Goal: Task Accomplishment & Management: Complete application form

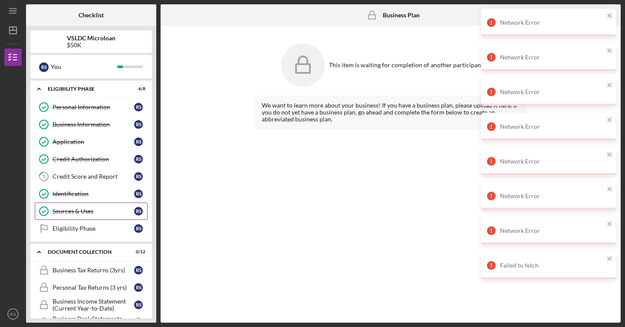
scroll to position [58, 0]
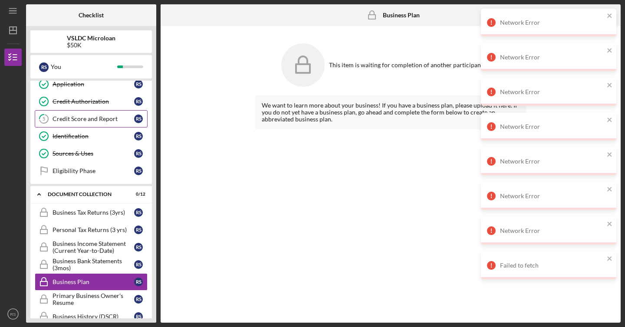
click at [96, 121] on div "Credit Score and Report" at bounding box center [94, 118] width 82 height 7
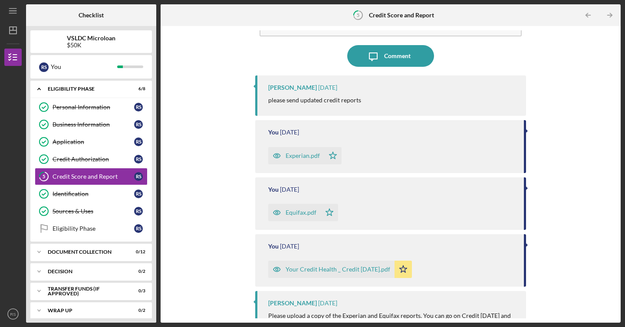
scroll to position [47, 0]
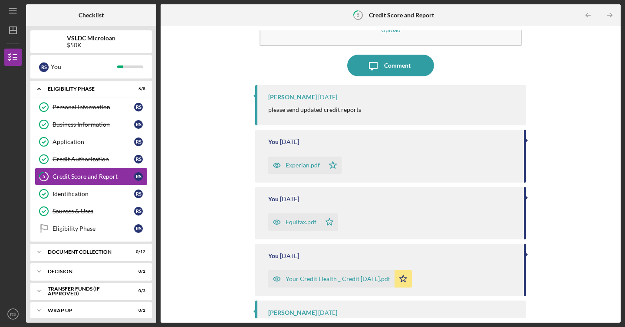
click at [308, 168] on div "Experian.pdf" at bounding box center [303, 165] width 34 height 7
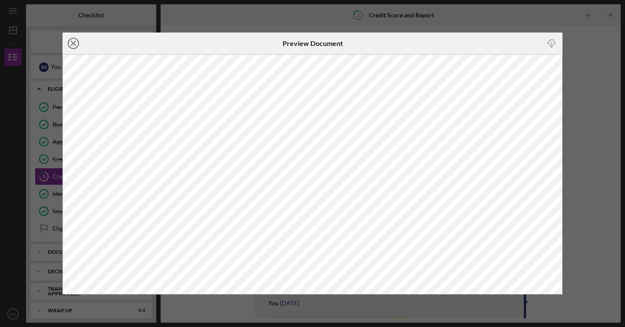
click at [72, 42] on line at bounding box center [73, 43] width 4 height 4
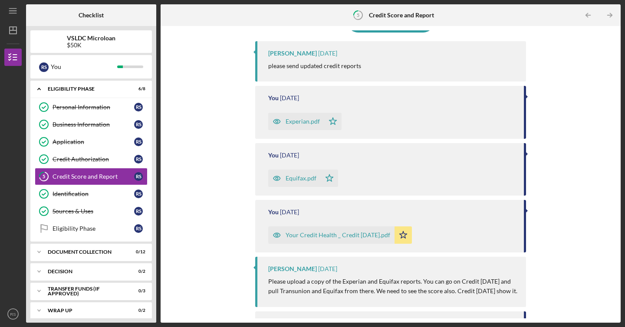
scroll to position [94, 0]
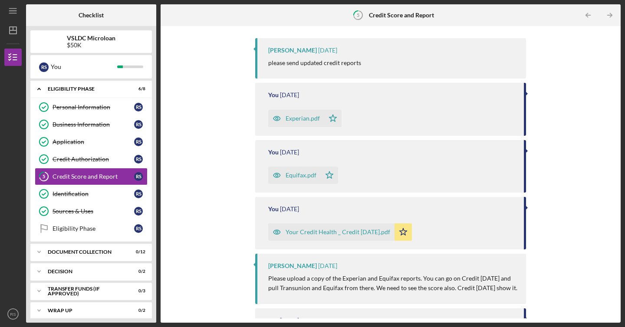
click at [334, 234] on div "Your Credit Health _ Credit [DATE].pdf" at bounding box center [338, 232] width 105 height 7
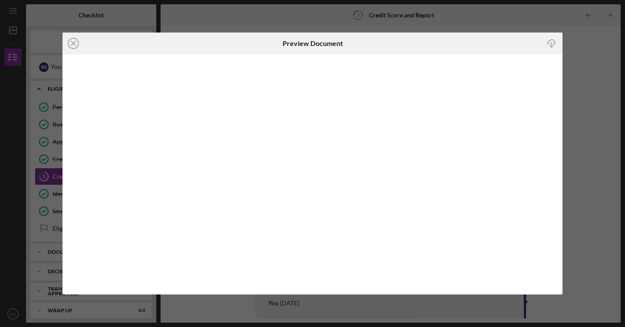
scroll to position [16, 0]
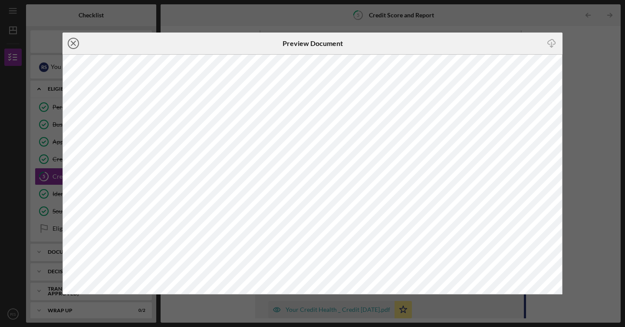
click at [73, 43] on line at bounding box center [73, 43] width 4 height 4
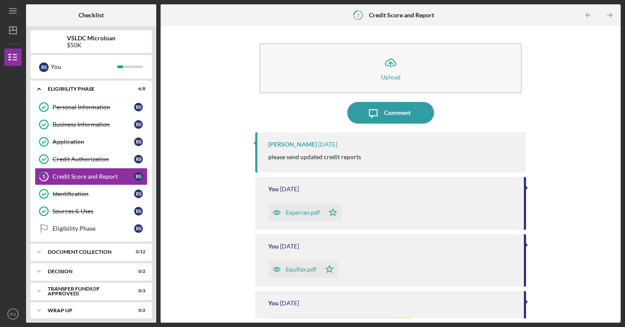
click at [300, 211] on div "Experian.pdf" at bounding box center [303, 212] width 34 height 7
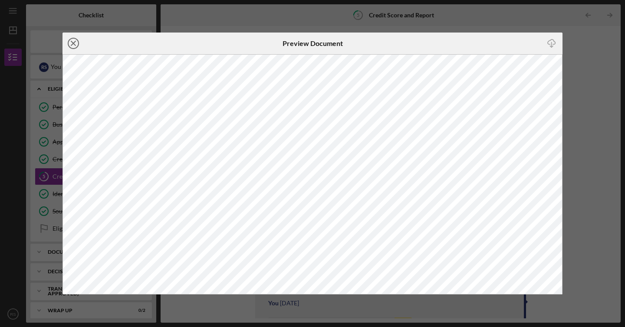
click at [75, 46] on icon "Icon/Close" at bounding box center [74, 44] width 22 height 22
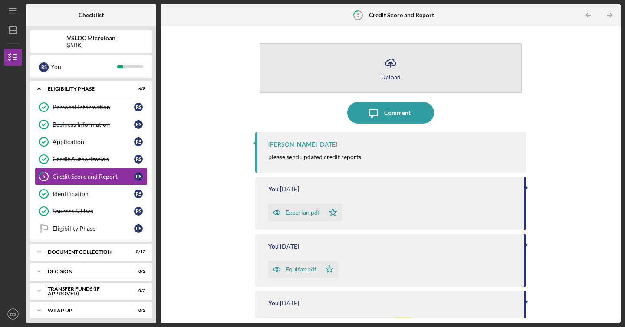
click at [372, 73] on button "Icon/Upload Upload" at bounding box center [391, 68] width 262 height 50
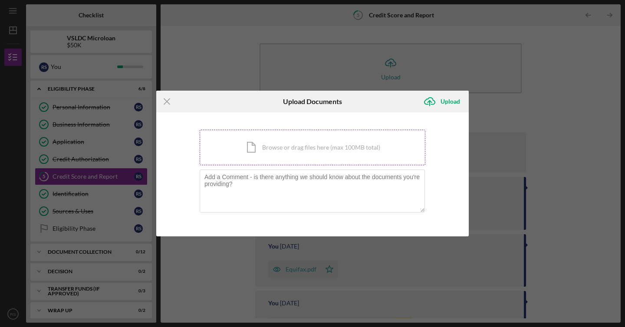
click at [303, 154] on div "Icon/Document Browse or drag files here (max 100MB total) Tap to choose files o…" at bounding box center [313, 148] width 226 height 36
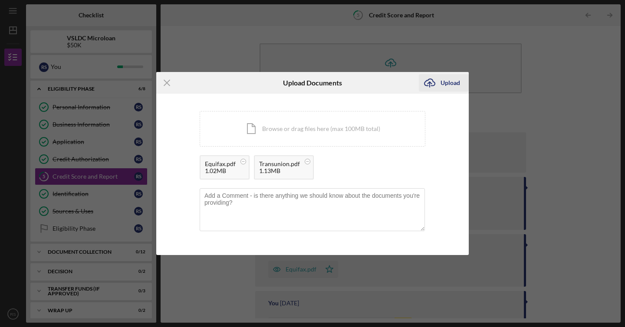
click at [447, 86] on div "Upload" at bounding box center [451, 82] width 20 height 17
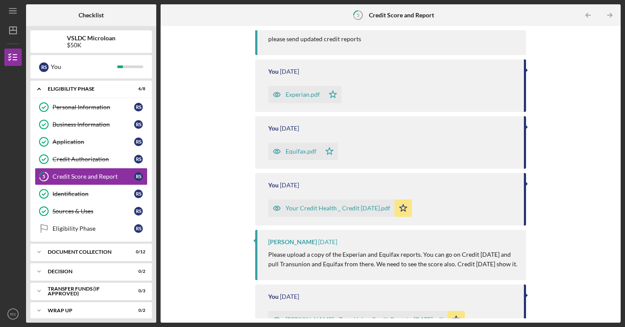
scroll to position [178, 0]
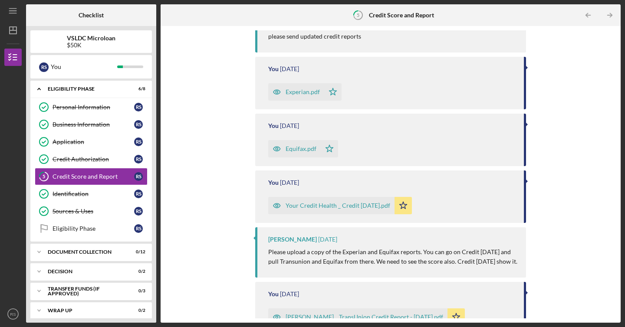
click at [300, 89] on div "Experian.pdf" at bounding box center [303, 92] width 34 height 7
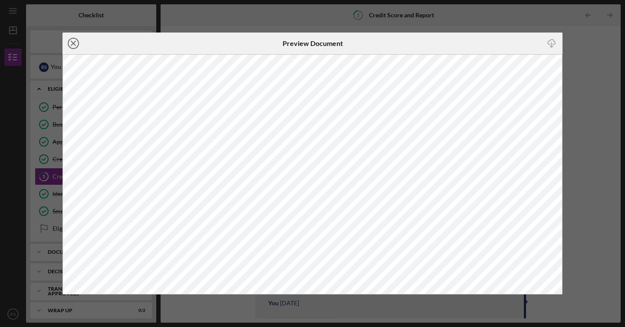
click at [76, 45] on icon "Icon/Close" at bounding box center [74, 44] width 22 height 22
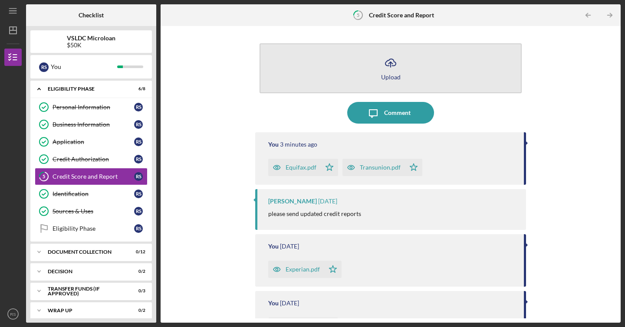
click at [391, 66] on icon "button" at bounding box center [391, 62] width 10 height 7
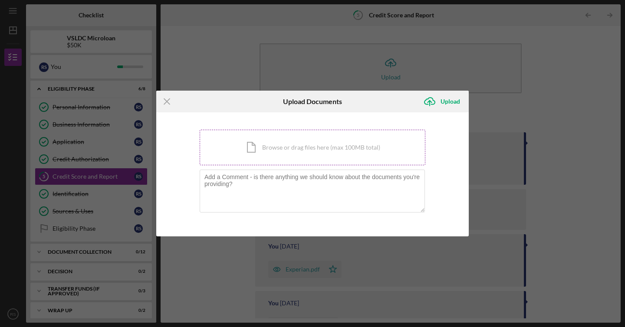
click at [271, 142] on div "Icon/Document Browse or drag files here (max 100MB total) Tap to choose files o…" at bounding box center [313, 148] width 226 height 36
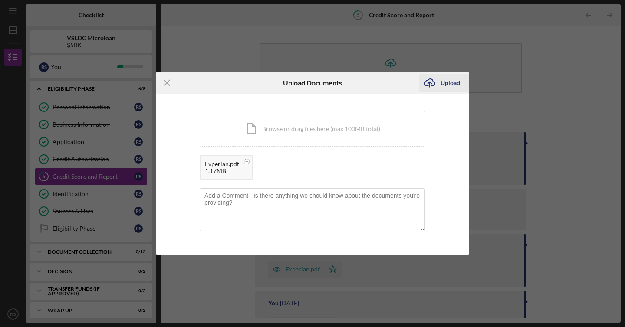
click at [449, 82] on div "Upload" at bounding box center [451, 82] width 20 height 17
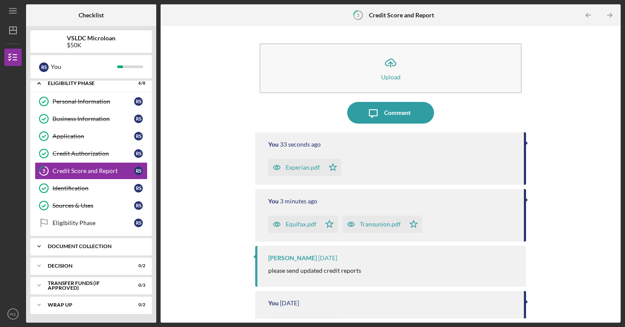
click at [100, 248] on div "Document Collection" at bounding box center [94, 246] width 93 height 5
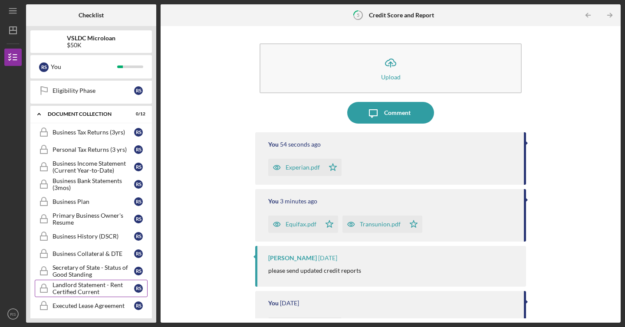
scroll to position [65, 0]
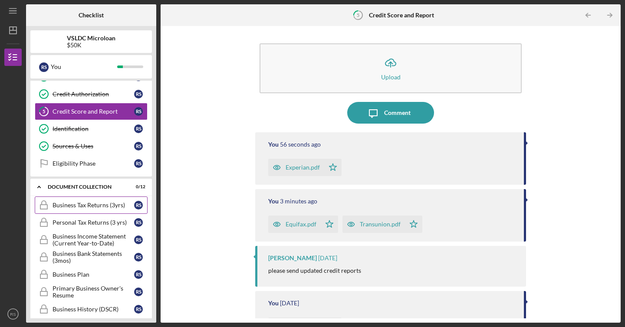
click at [118, 204] on div "Business Tax Returns (3yrs)" at bounding box center [94, 205] width 82 height 7
